Goal: Task Accomplishment & Management: Complete application form

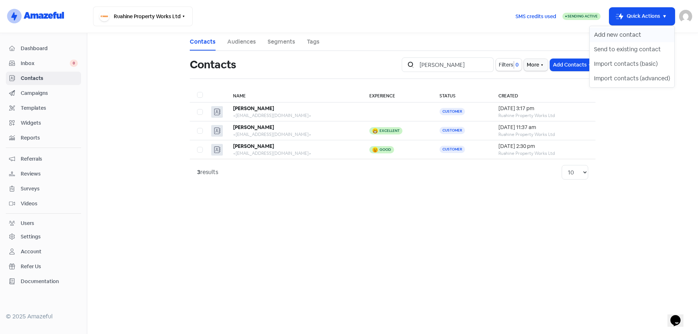
click at [621, 34] on button "Add new contact" at bounding box center [632, 35] width 85 height 15
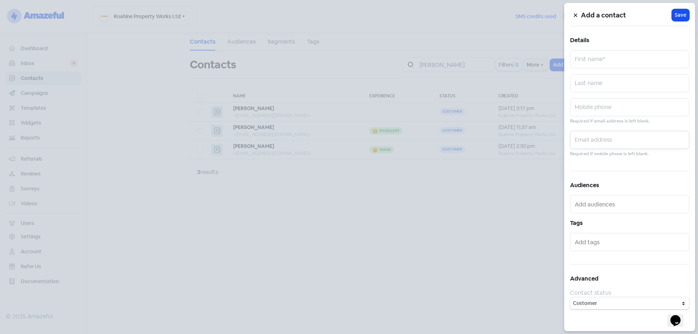
click at [592, 138] on input "text" at bounding box center [629, 140] width 119 height 18
paste input "[PERSON_NAME][EMAIL_ADDRESS][PERSON_NAME][DOMAIN_NAME]"
type input "[PERSON_NAME][EMAIL_ADDRESS][PERSON_NAME][DOMAIN_NAME]"
click at [601, 62] on input "text" at bounding box center [629, 59] width 119 height 18
type input "[PERSON_NAME]"
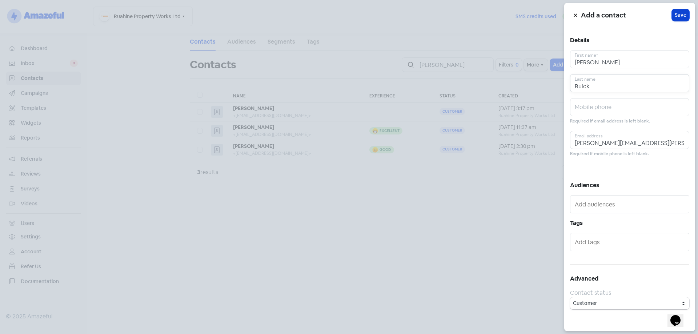
type input "Buick"
click at [681, 13] on span "Save" at bounding box center [681, 15] width 12 height 8
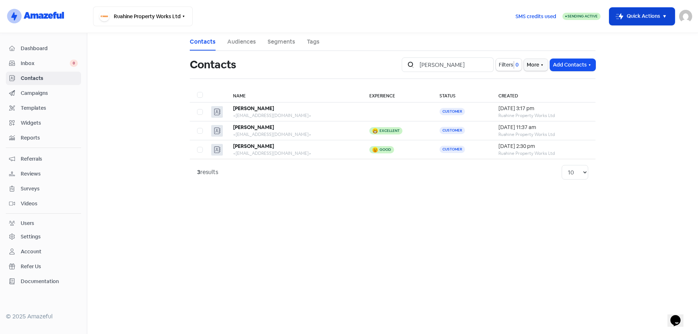
click at [648, 13] on button "Icon For Thunder-move Quick Actions" at bounding box center [642, 16] width 65 height 17
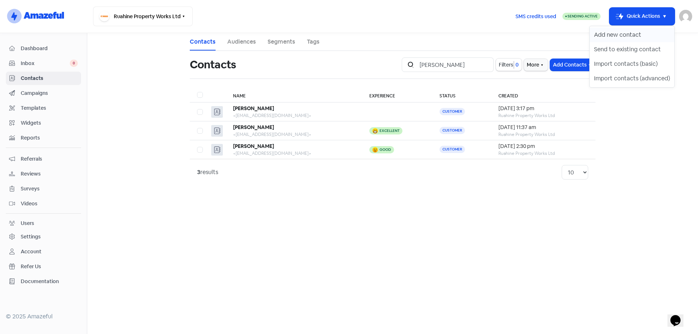
click at [638, 31] on button "Add new contact" at bounding box center [632, 35] width 85 height 15
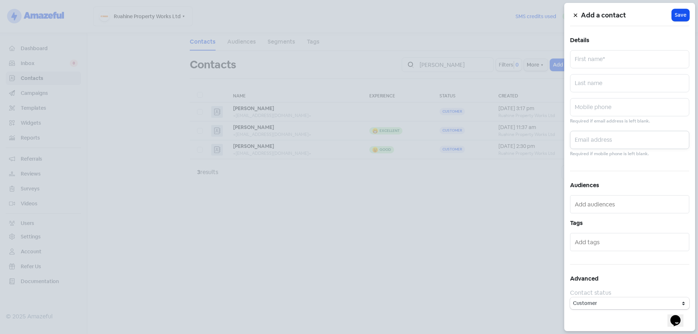
click at [612, 135] on input "text" at bounding box center [629, 140] width 119 height 18
paste input "[EMAIL_ADDRESS][DOMAIN_NAME]"
type input "[EMAIL_ADDRESS][DOMAIN_NAME]"
click at [625, 56] on input "text" at bounding box center [629, 59] width 119 height 18
type input "[PERSON_NAME]"
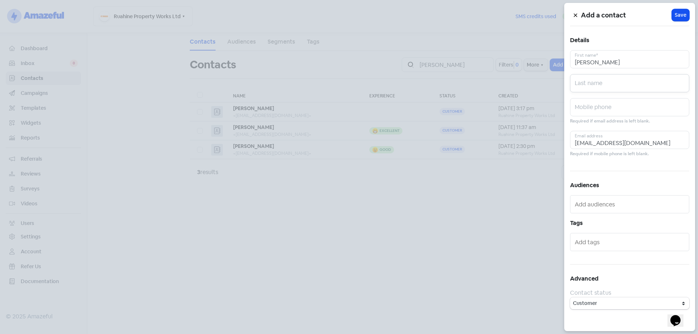
click at [615, 76] on input "text" at bounding box center [629, 83] width 119 height 18
type input "[PERSON_NAME]"
click at [680, 15] on span "Save" at bounding box center [681, 15] width 12 height 8
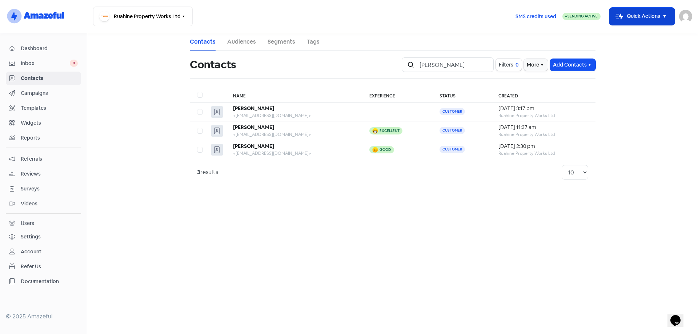
click at [637, 13] on button "Icon For Thunder-move Quick Actions" at bounding box center [642, 16] width 65 height 17
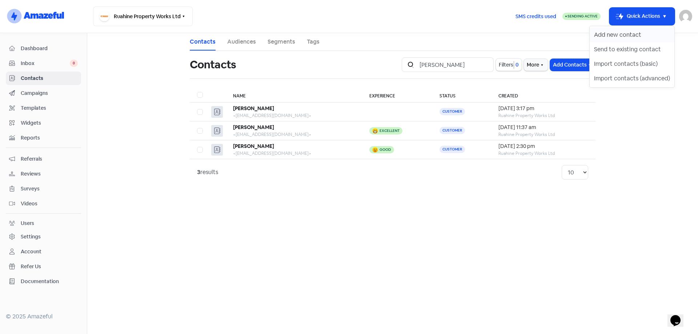
click at [639, 36] on button "Add new contact" at bounding box center [632, 35] width 85 height 15
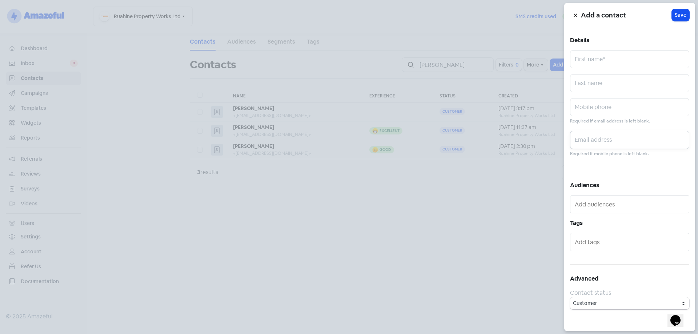
click at [607, 141] on input "text" at bounding box center [629, 140] width 119 height 18
paste input "[EMAIL_ADDRESS][DOMAIN_NAME]"
type input "[EMAIL_ADDRESS][DOMAIN_NAME]"
click at [599, 51] on input "text" at bounding box center [629, 59] width 119 height 18
type input "[PERSON_NAME]"
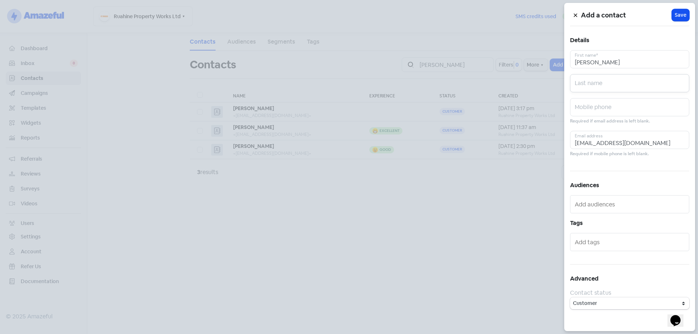
click at [619, 86] on input "text" at bounding box center [629, 83] width 119 height 18
click at [602, 83] on input "Gu" at bounding box center [629, 83] width 119 height 18
type input "Gutschlag"
click at [679, 11] on span "Save" at bounding box center [681, 15] width 12 height 8
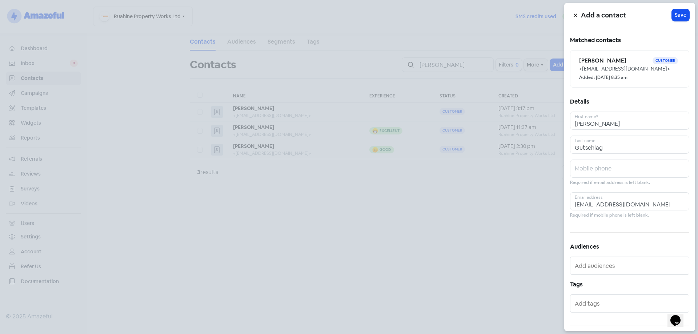
click at [574, 15] on icon at bounding box center [576, 15] width 4 height 4
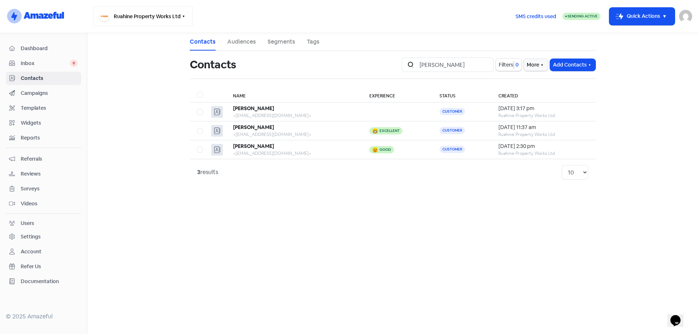
click at [181, 15] on icon "button" at bounding box center [184, 16] width 6 height 6
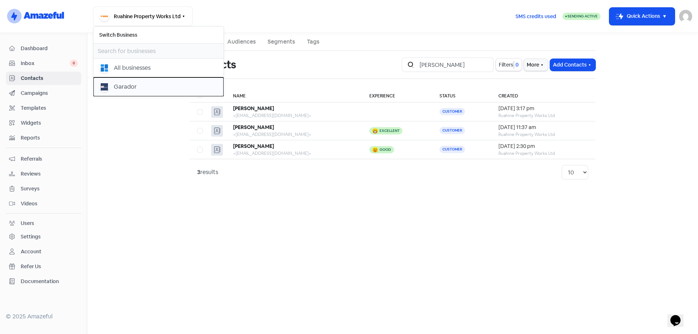
click at [114, 90] on div "Garador" at bounding box center [125, 87] width 23 height 9
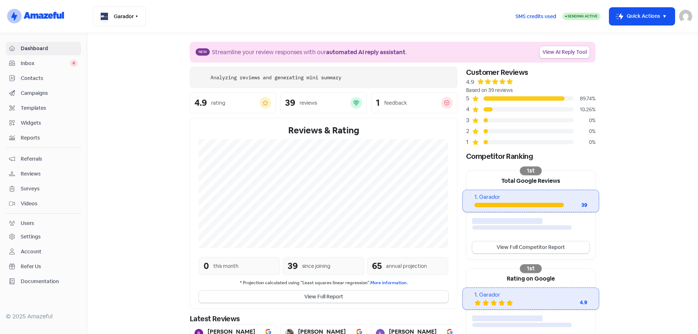
click at [665, 17] on icon "button" at bounding box center [665, 16] width 3 height 3
click at [629, 34] on button "Add new contact" at bounding box center [632, 35] width 85 height 15
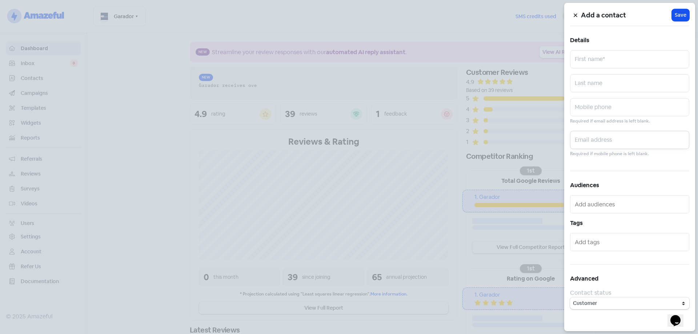
click at [623, 139] on input "text" at bounding box center [629, 140] width 119 height 18
paste input "rollshughes@gmail.com"
type input "rollshughes@gmail.com"
click at [601, 61] on input "text" at bounding box center [629, 59] width 119 height 18
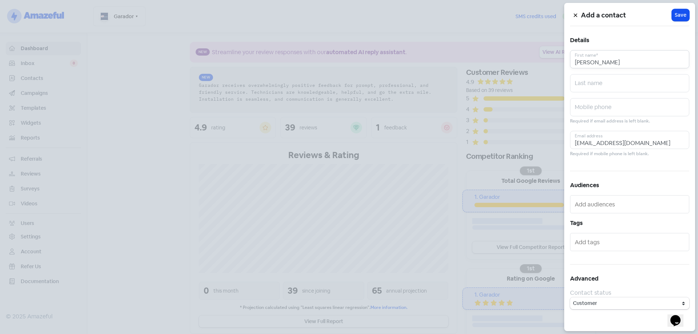
type input "Rob"
type input "Hughes"
click at [680, 15] on span "Save" at bounding box center [681, 15] width 12 height 8
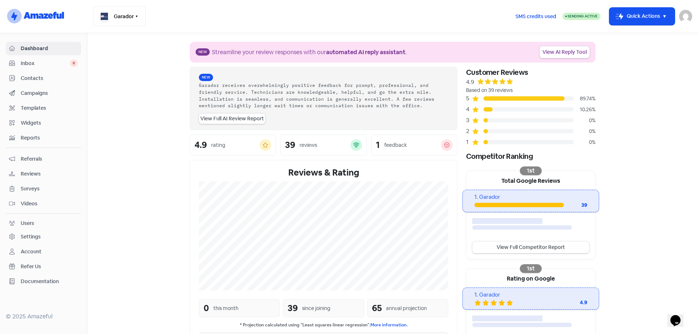
click at [683, 15] on img at bounding box center [686, 16] width 13 height 13
click at [652, 69] on link "Sign out" at bounding box center [646, 67] width 92 height 12
